Goal: Information Seeking & Learning: Learn about a topic

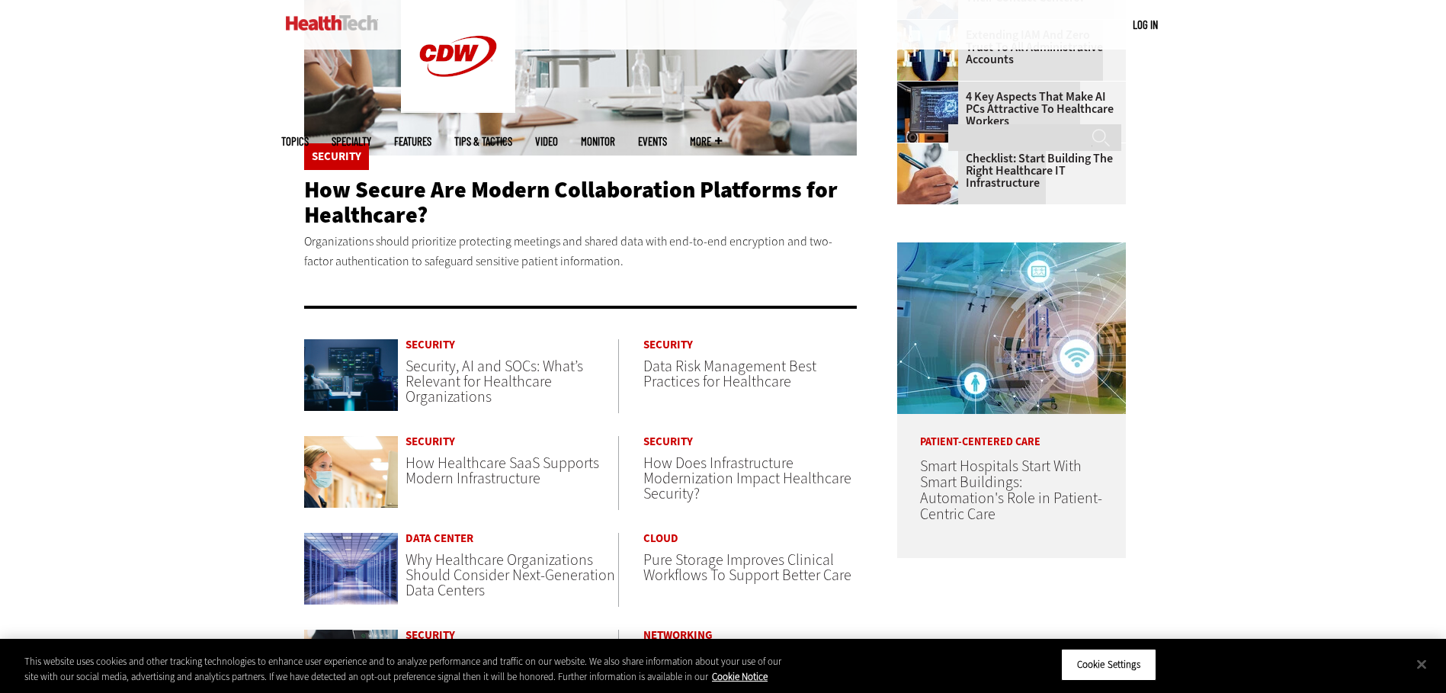
scroll to position [724, 0]
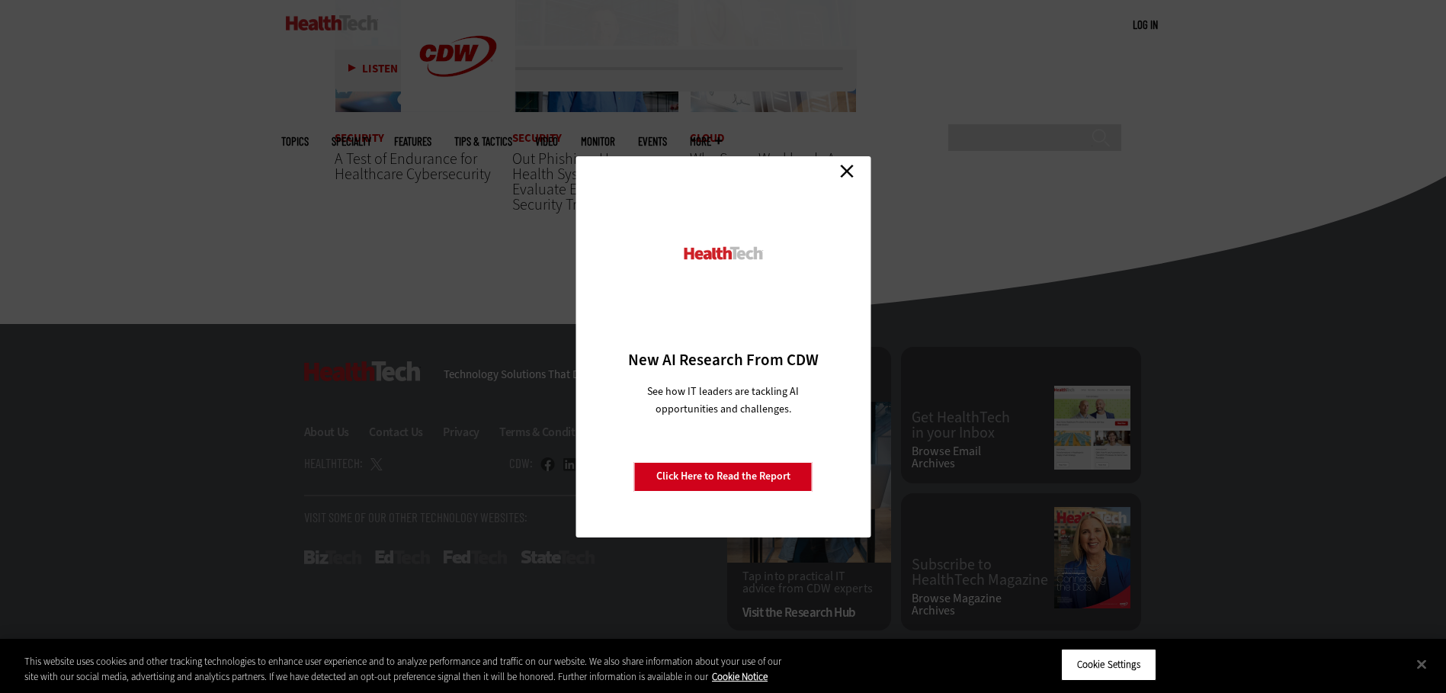
scroll to position [3793, 0]
click at [838, 166] on link "Close" at bounding box center [846, 171] width 23 height 23
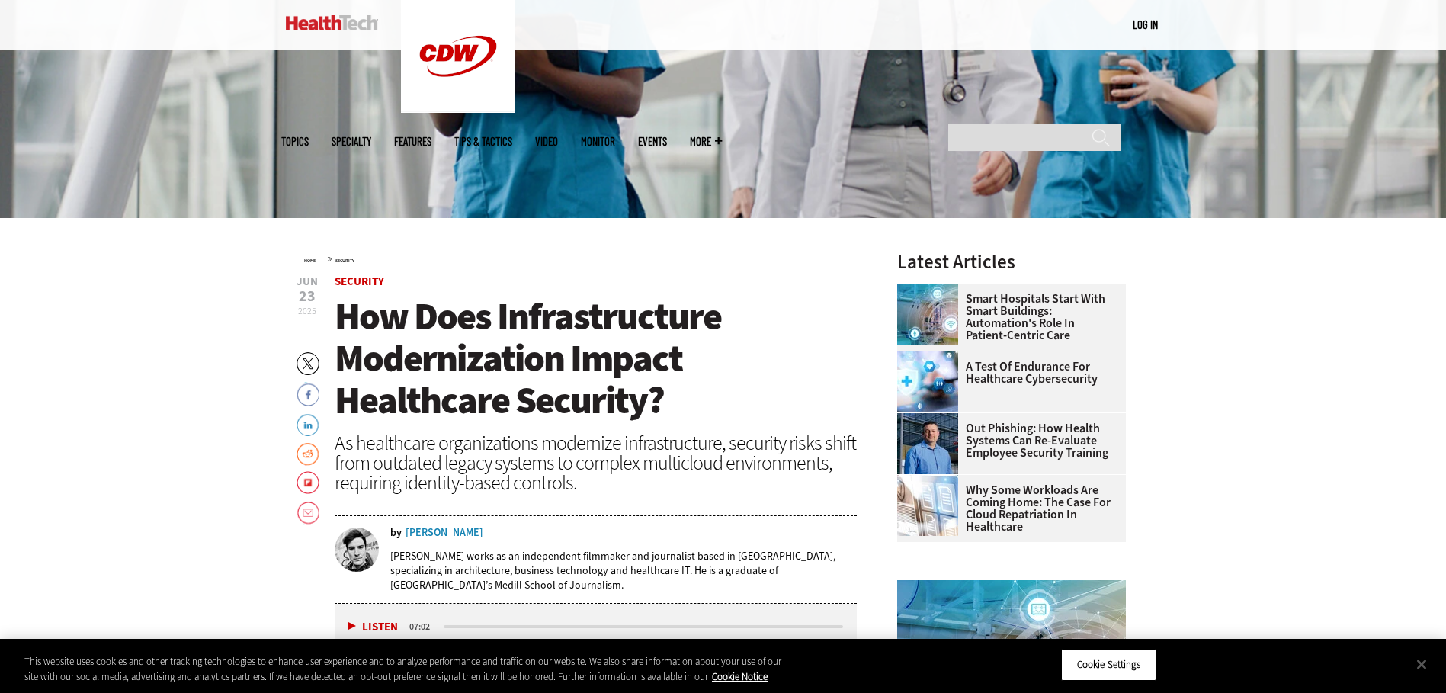
scroll to position [305, 0]
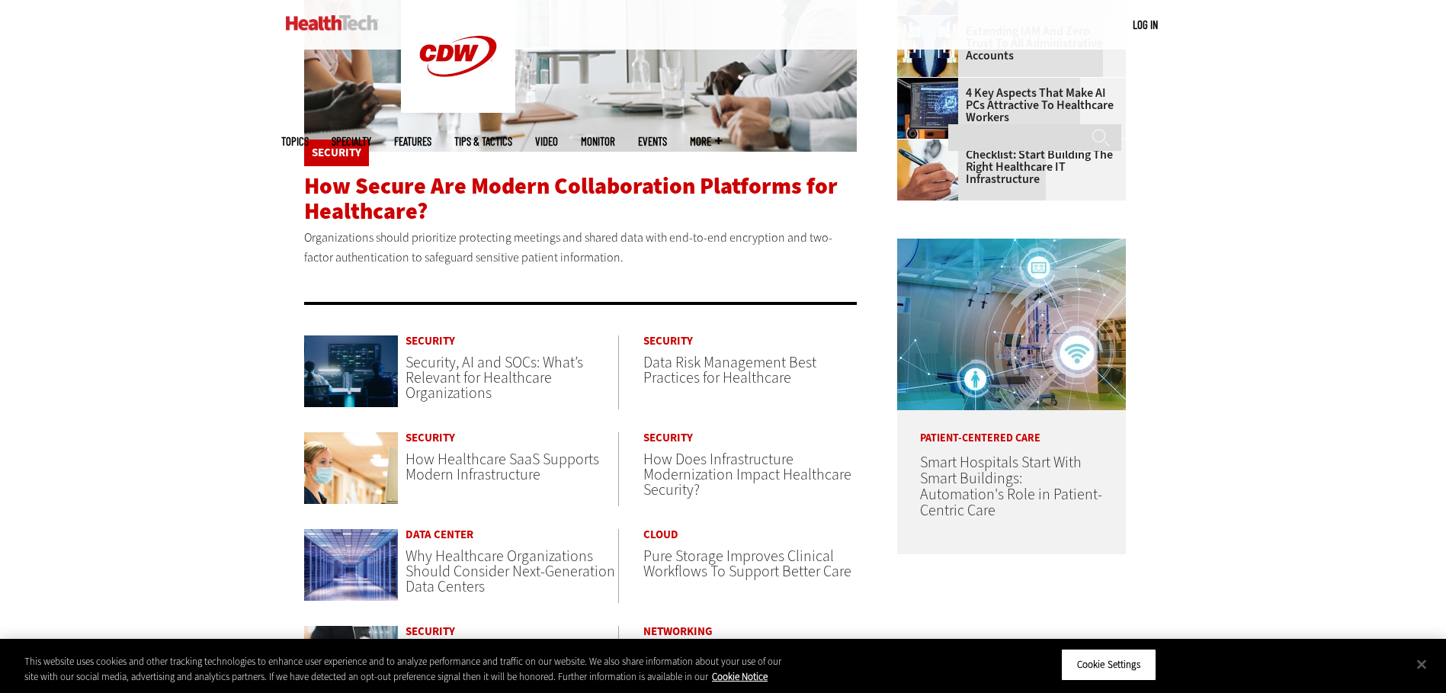
scroll to position [586, 0]
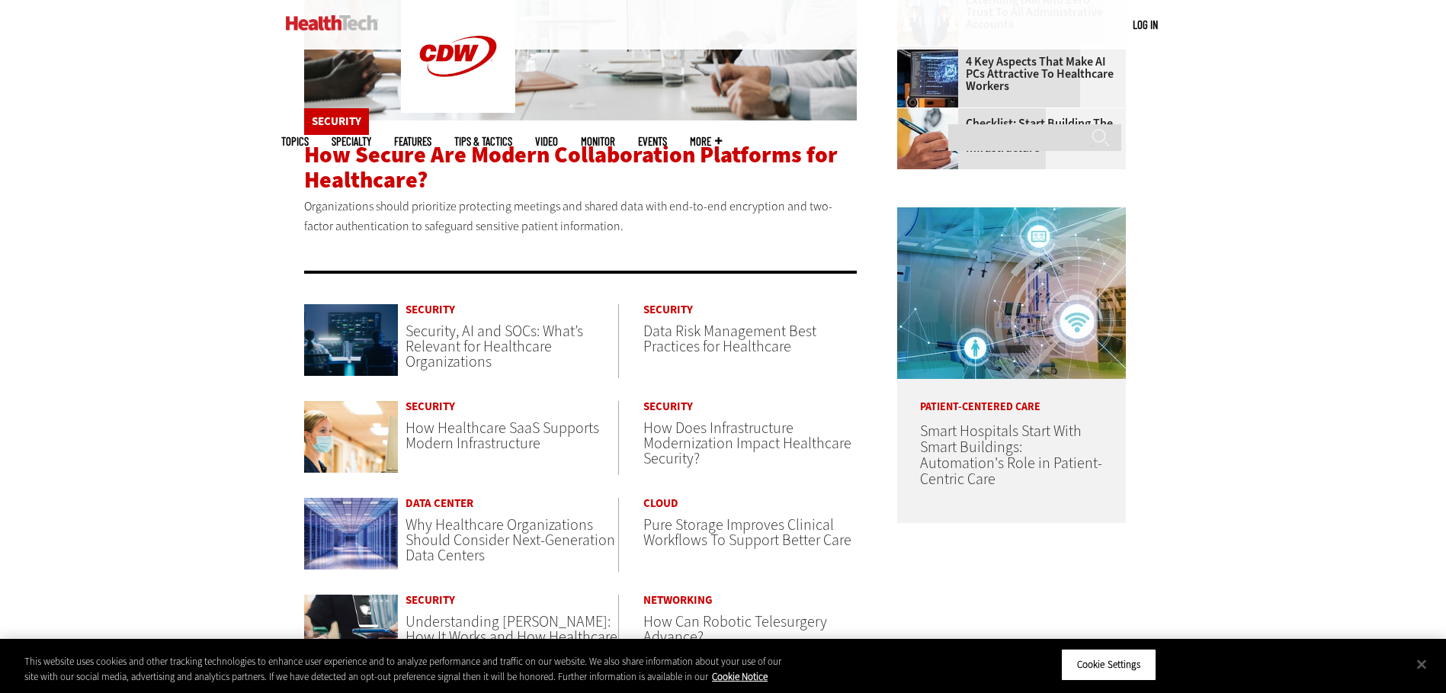
click at [380, 157] on span "How Secure Are Modern Collaboration Platforms for Healthcare?" at bounding box center [571, 167] width 534 height 56
